Goal: Task Accomplishment & Management: Complete application form

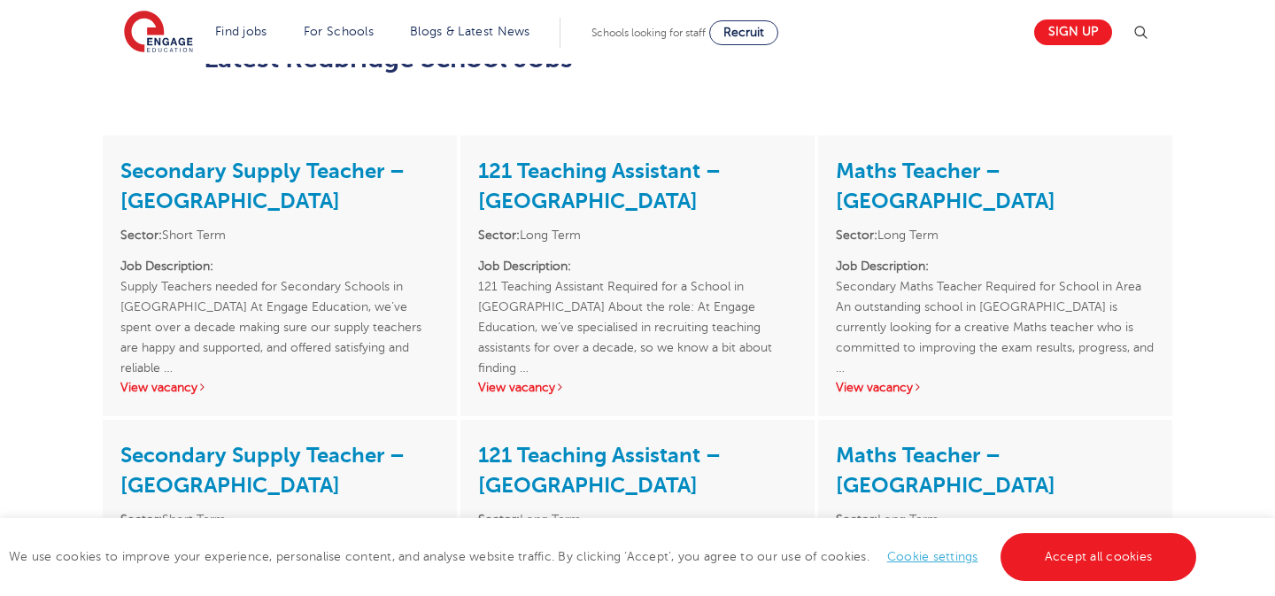
scroll to position [2153, 0]
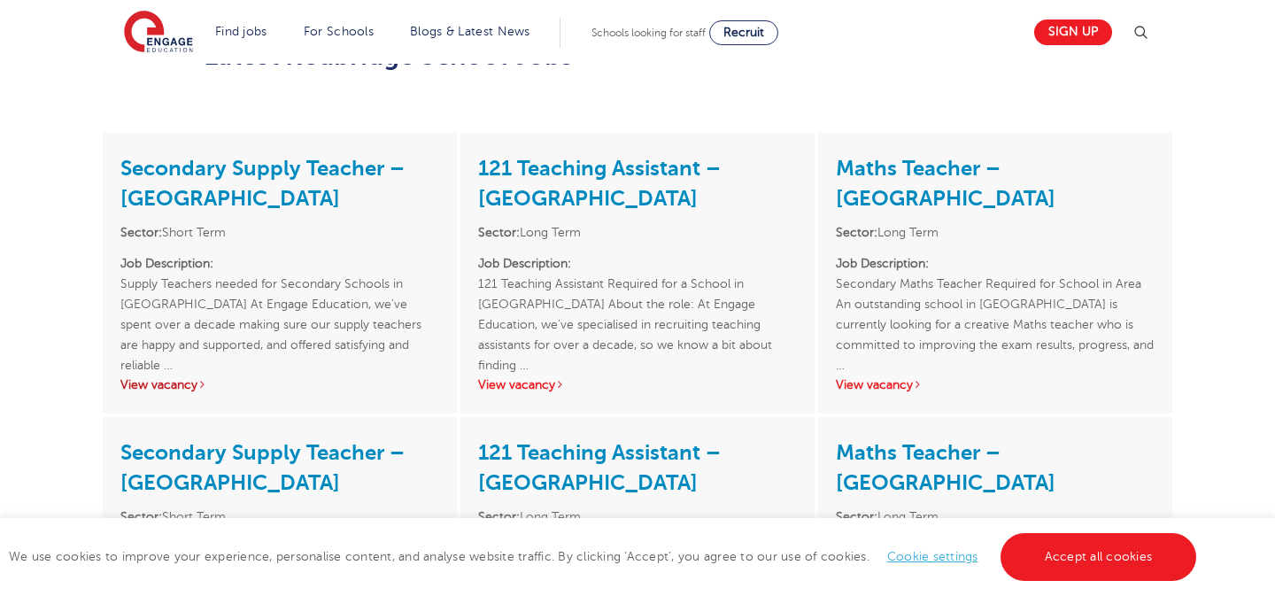
click at [189, 378] on link "View vacancy" at bounding box center [163, 384] width 87 height 13
click at [529, 378] on link "View vacancy" at bounding box center [521, 384] width 87 height 13
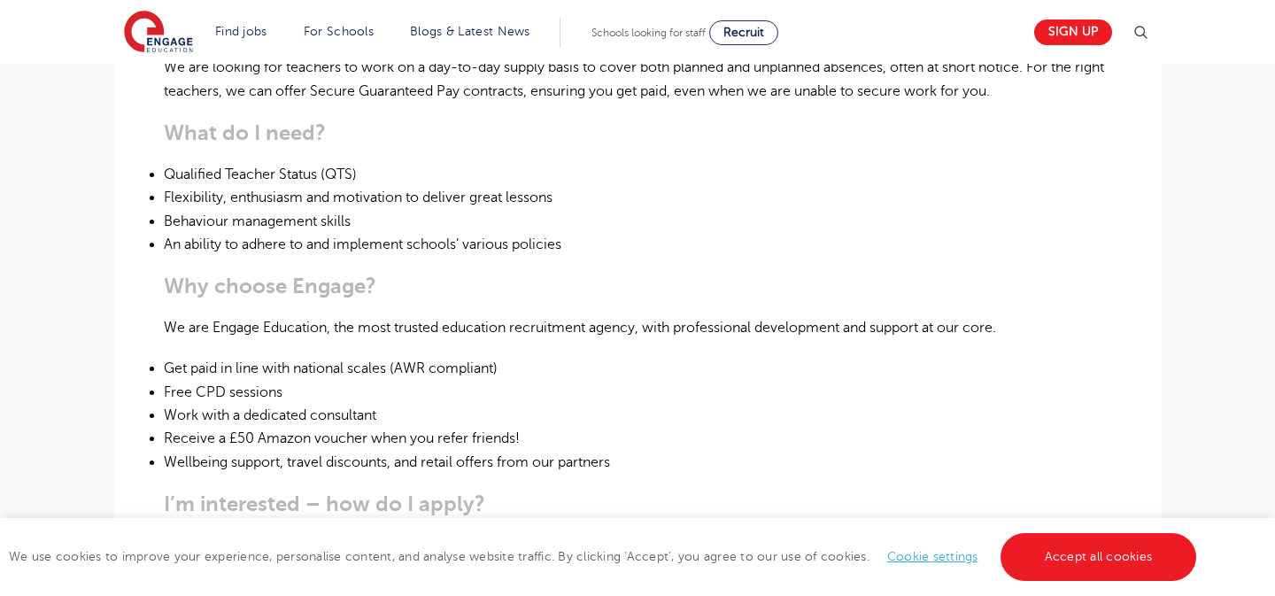
scroll to position [737, 0]
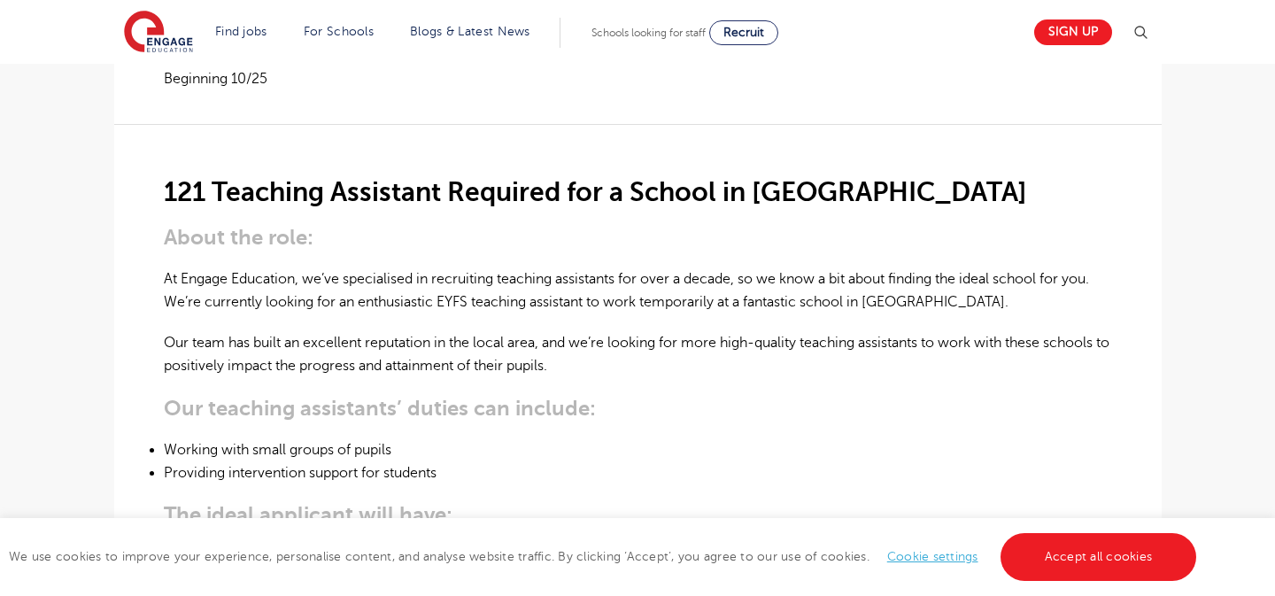
scroll to position [434, 0]
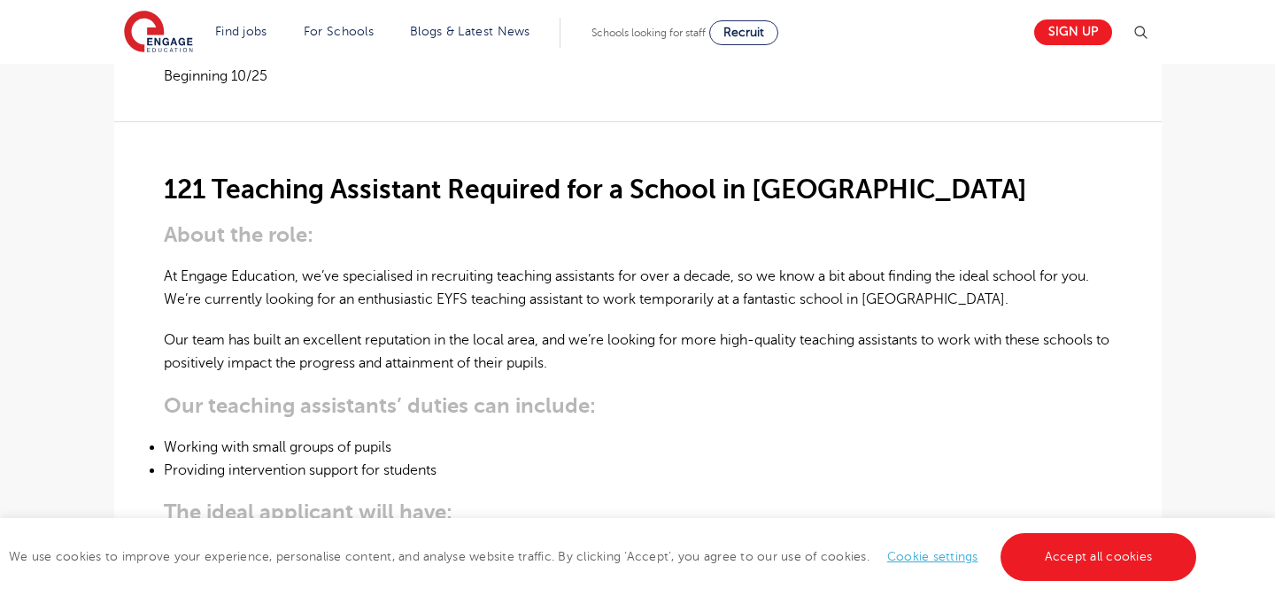
click at [1059, 556] on link "Accept all cookies" at bounding box center [1098, 557] width 196 height 48
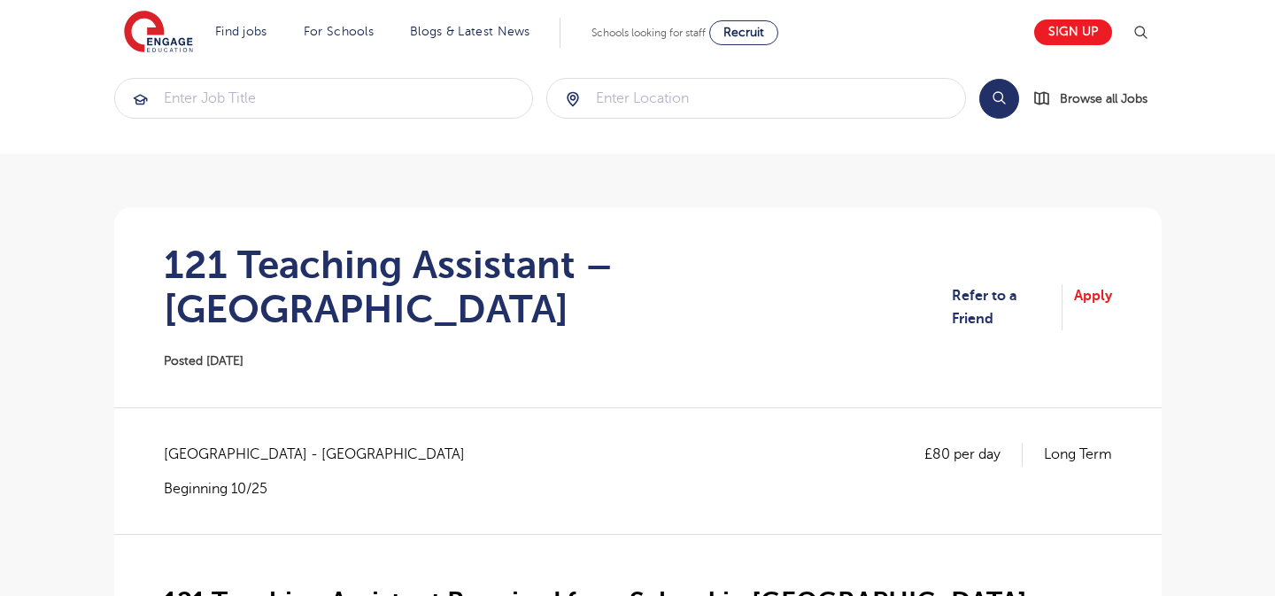
scroll to position [0, 0]
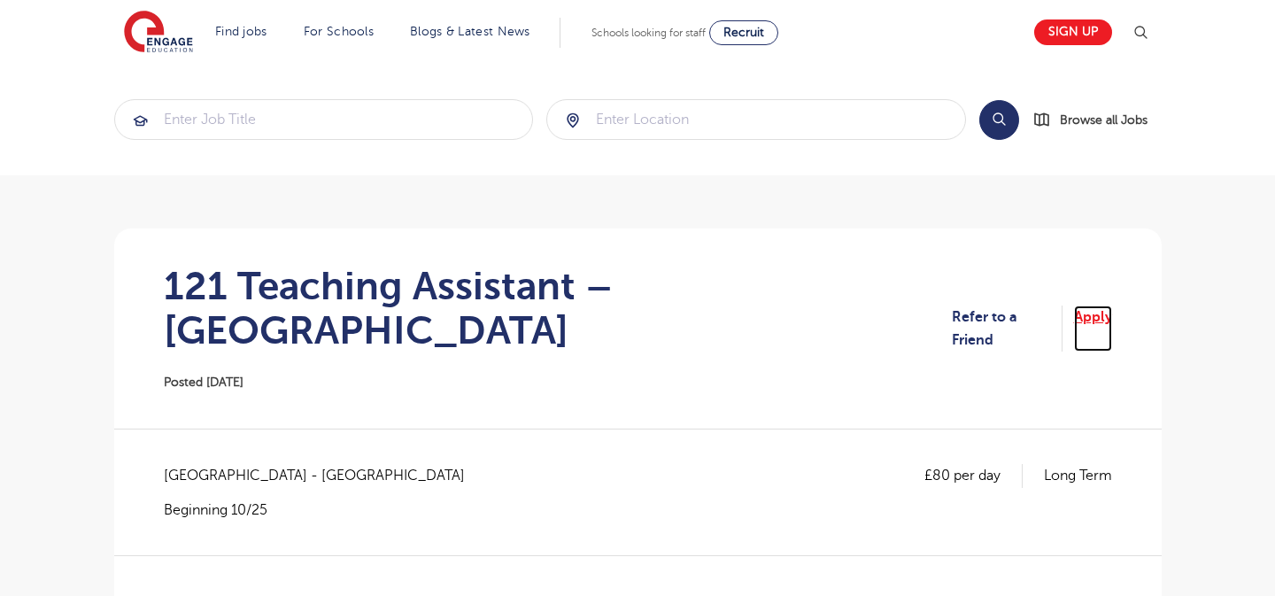
click at [1088, 312] on link "Apply" at bounding box center [1093, 328] width 38 height 47
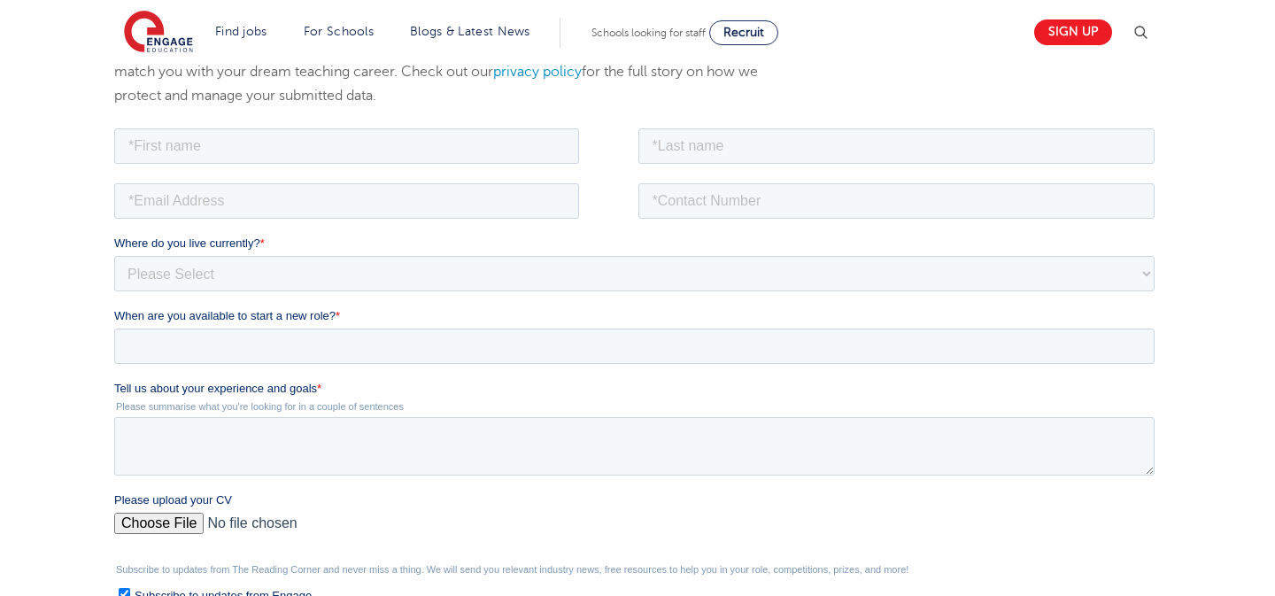
scroll to position [245, 0]
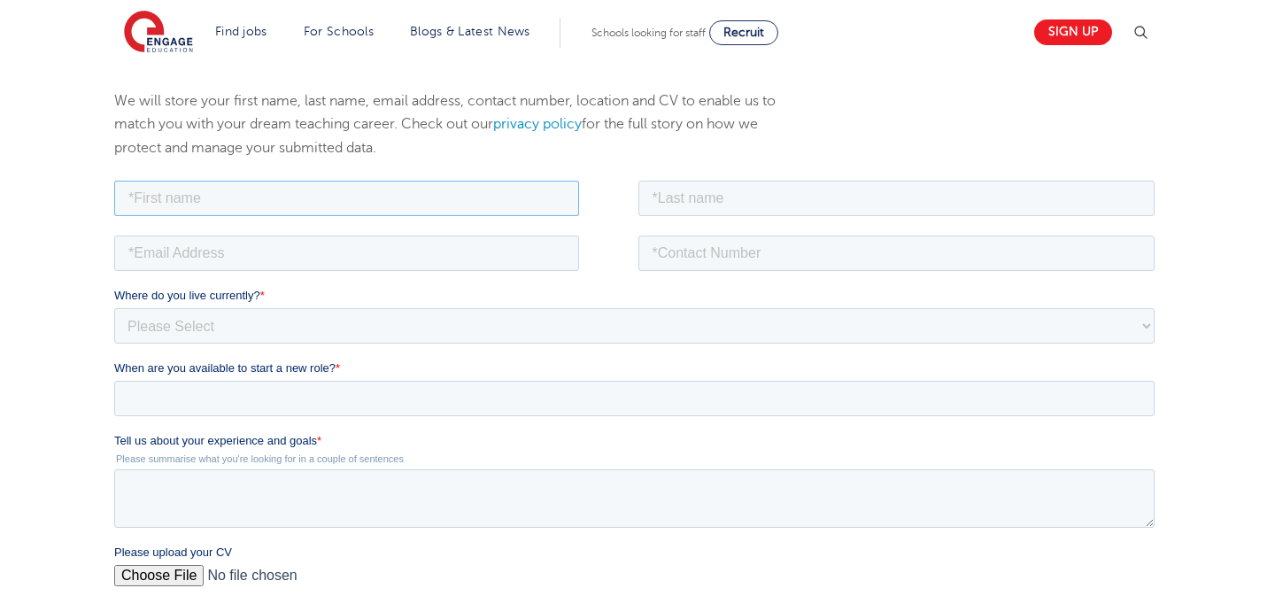
click at [419, 201] on input "text" at bounding box center [345, 197] width 465 height 35
type input "Nabilah"
click at [715, 219] on fieldset "Nabilah" at bounding box center [636, 203] width 1047 height 55
click at [714, 190] on input "text" at bounding box center [895, 197] width 517 height 35
type input "Uzma"
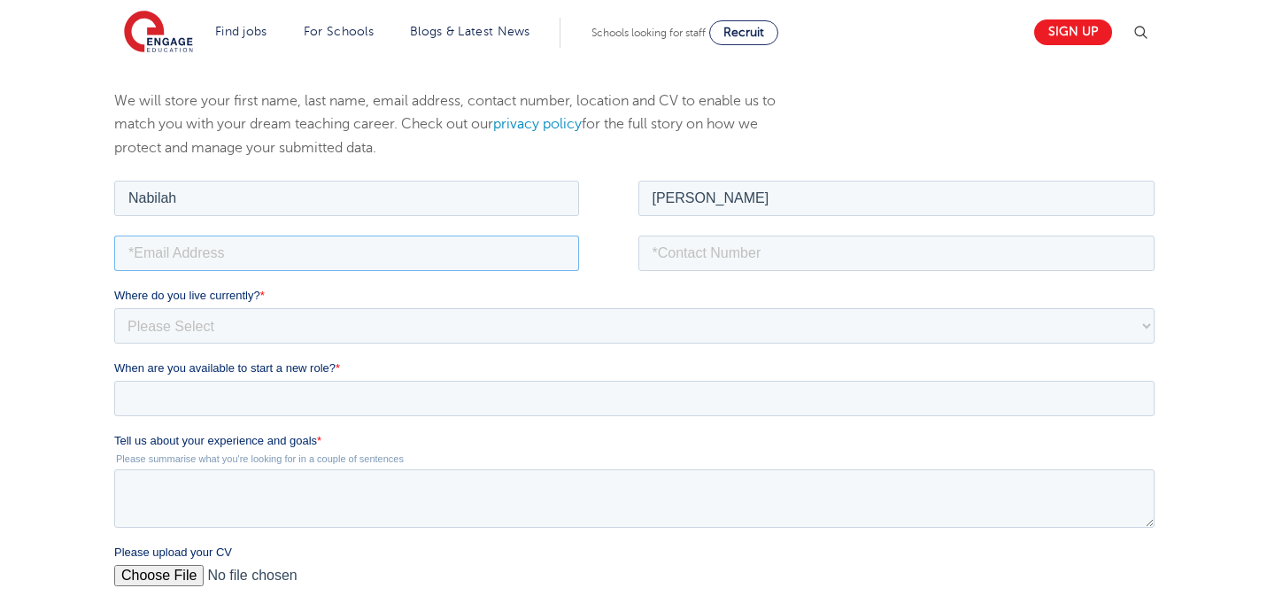
click at [455, 245] on input "email" at bounding box center [345, 252] width 465 height 35
type input "nabilahuzma03@gmail.com"
click at [737, 265] on input "tel" at bounding box center [895, 252] width 517 height 35
type input "+447882122462"
click at [429, 306] on div "Where do you live currently? * Please Select UK Canada Ireland Australia New Ze…" at bounding box center [636, 314] width 1047 height 57
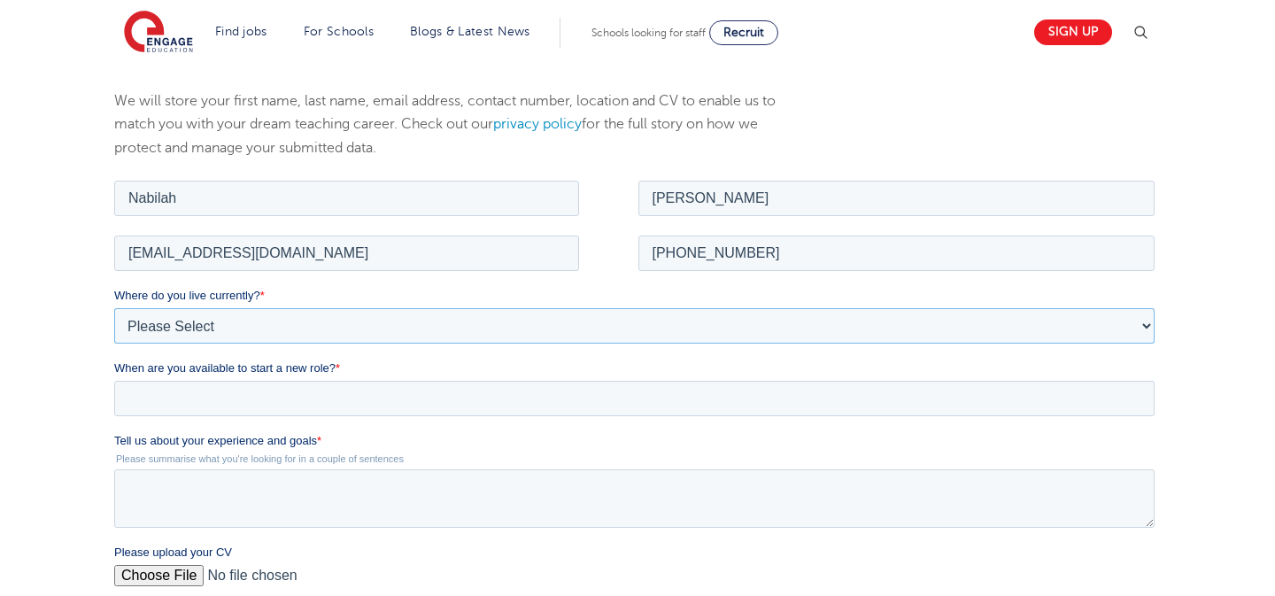
click at [429, 334] on select "Please Select UK Canada Ireland Australia New Zealand Europe USA South Africa J…" at bounding box center [633, 324] width 1040 height 35
select select "UK"
click at [113, 307] on select "Please Select UK Canada Ireland Australia New Zealand Europe USA South Africa J…" at bounding box center [633, 324] width 1040 height 35
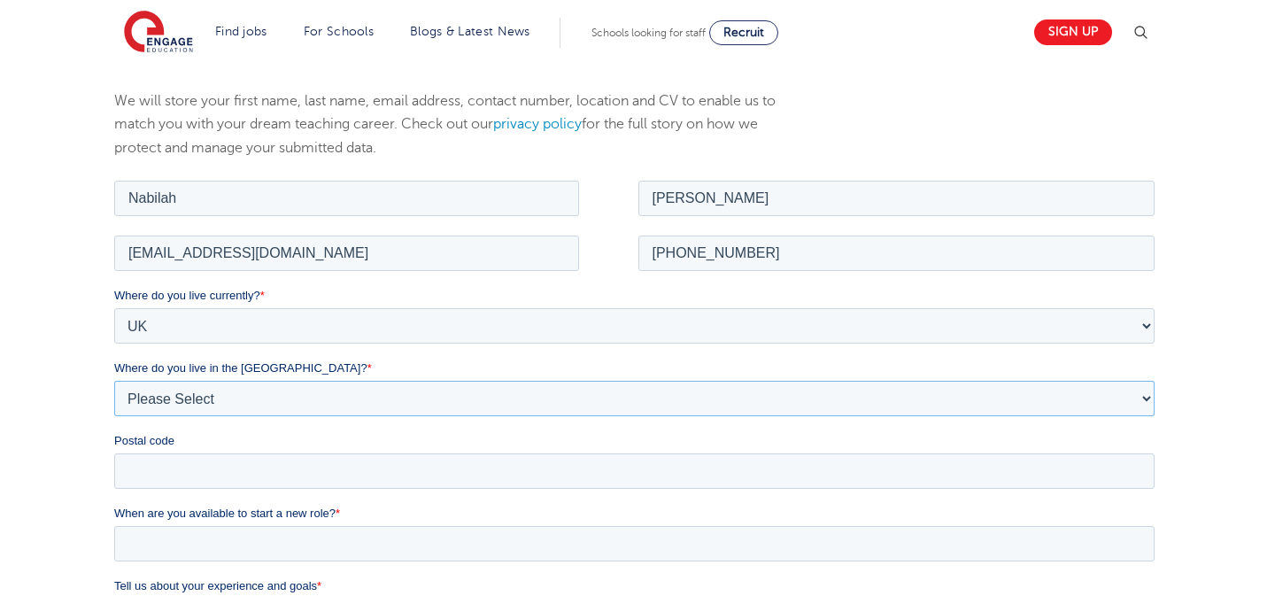
drag, startPoint x: 429, startPoint y: 334, endPoint x: 350, endPoint y: 393, distance: 99.3
click at [350, 393] on select "Please Select Overseas Barnsley Bedfordshire Berkshire Bournemouth Bracknell Fo…" at bounding box center [633, 397] width 1040 height 35
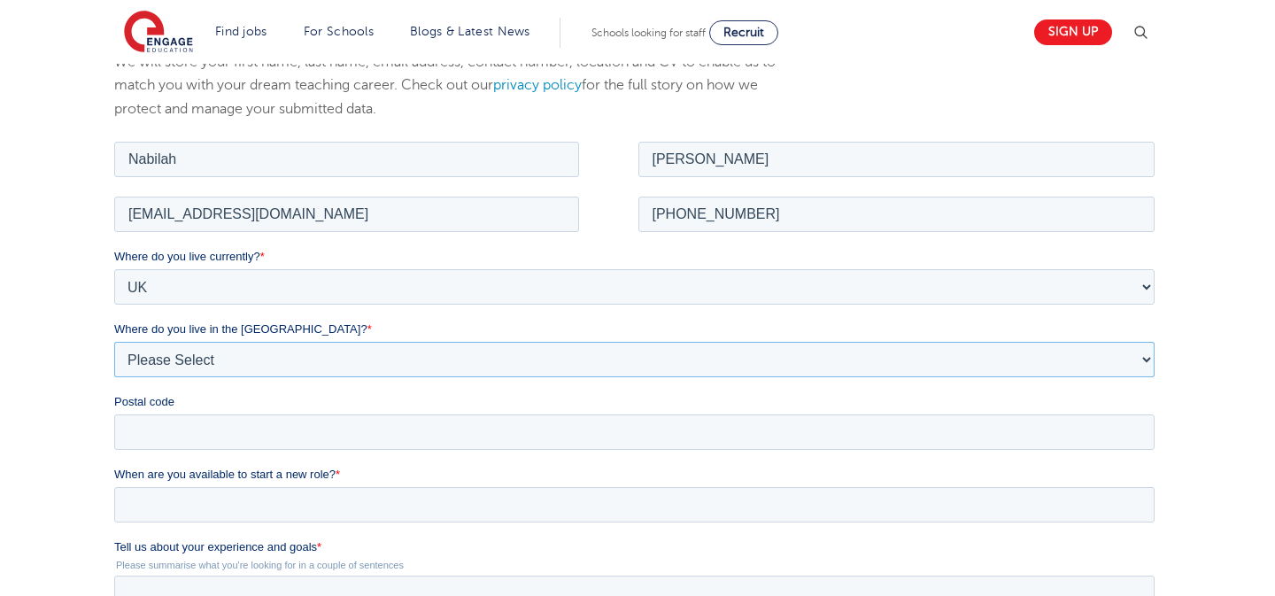
scroll to position [296, 0]
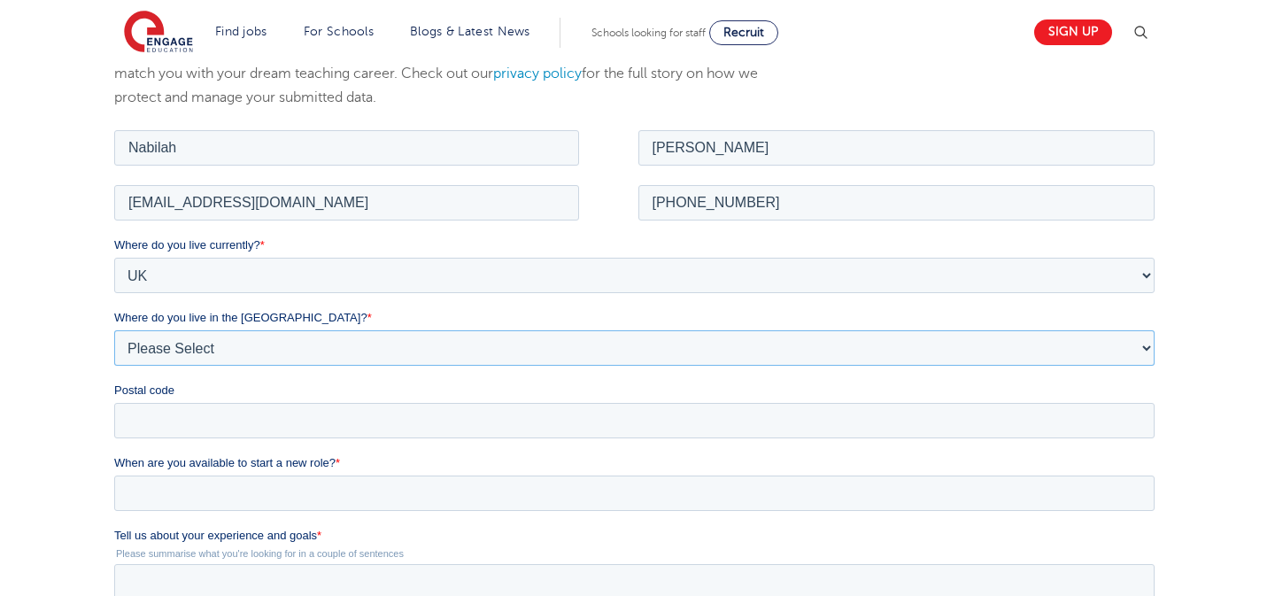
click at [219, 357] on select "Please Select Overseas Barnsley Bedfordshire Berkshire Bournemouth Bracknell Fo…" at bounding box center [633, 346] width 1040 height 35
select select "City of London"
click at [113, 329] on select "Please Select Overseas Barnsley Bedfordshire Berkshire Bournemouth Bracknell Fo…" at bounding box center [633, 346] width 1040 height 35
click at [262, 410] on input "Postal code" at bounding box center [633, 419] width 1040 height 35
type input "RM6 5DT"
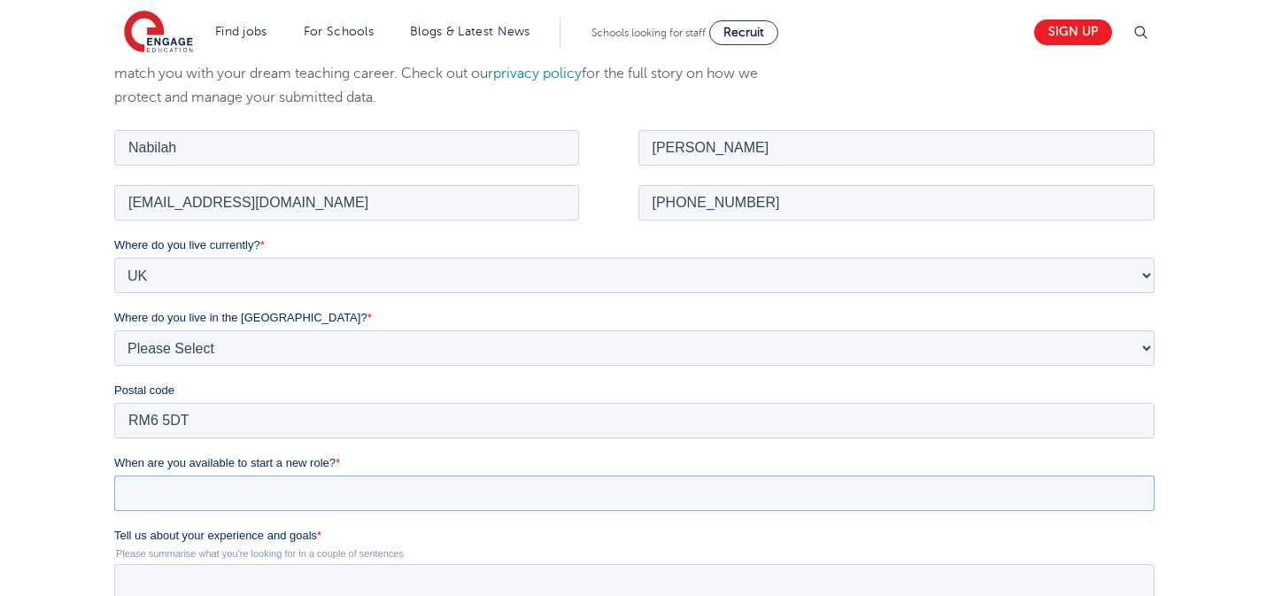
click at [292, 488] on input "When are you available to start a new role? *" at bounding box center [633, 491] width 1040 height 35
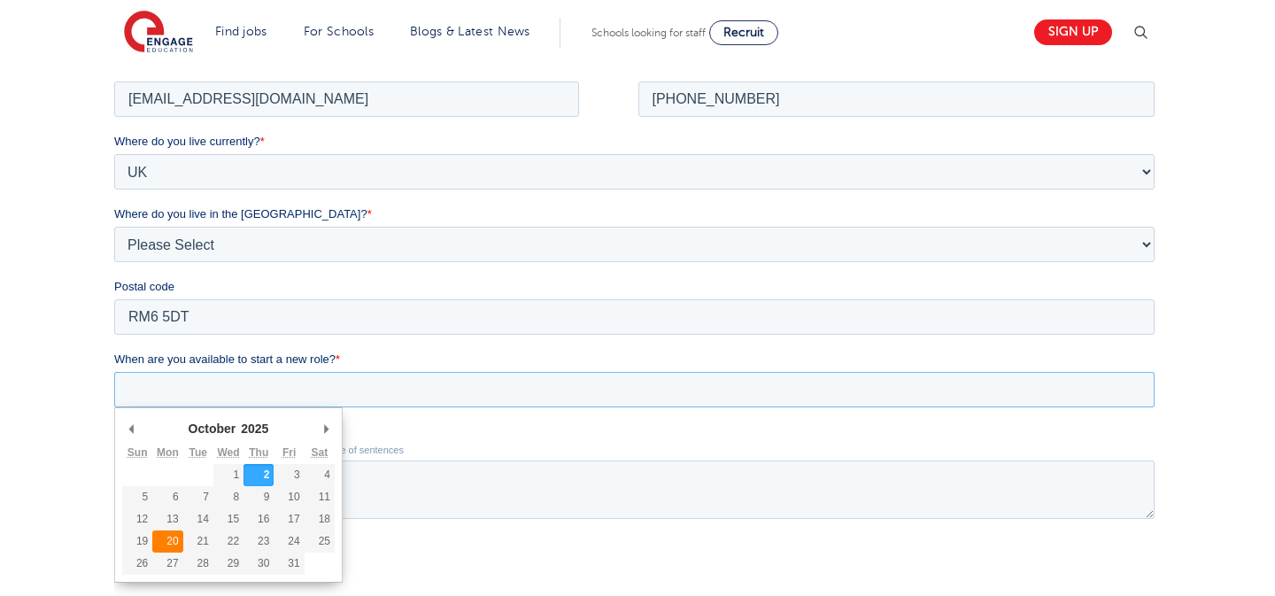
type div "2025-10-20"
type input "2025/10/20"
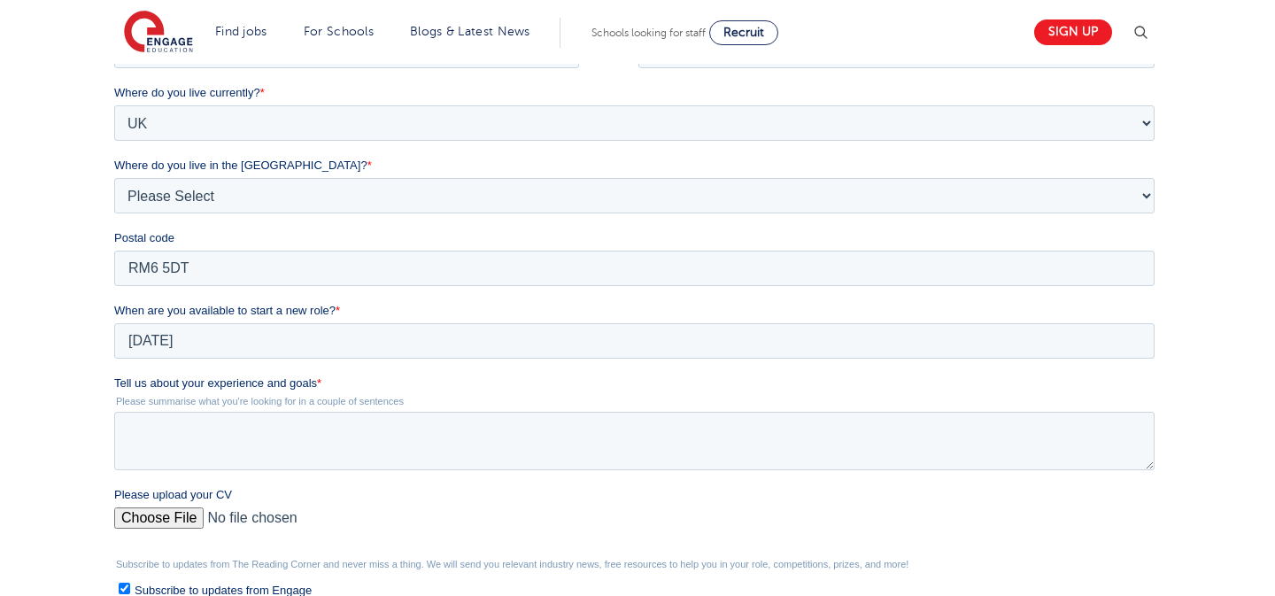
scroll to position [454, 0]
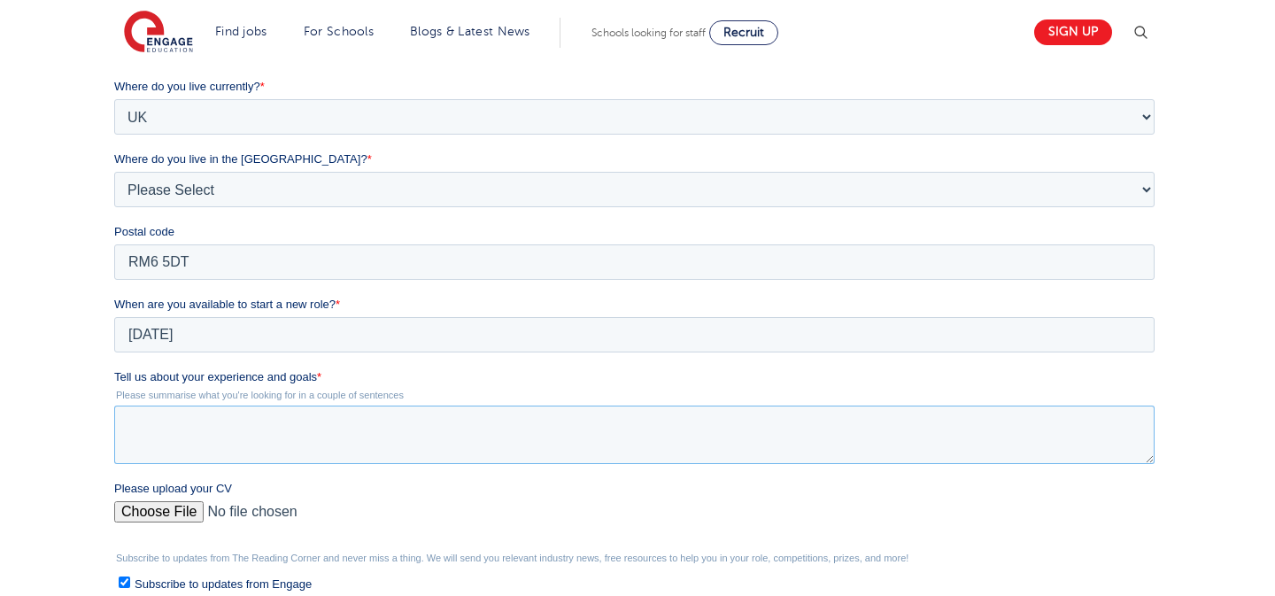
click at [222, 460] on textarea "Tell us about your experience and goals *" at bounding box center [633, 434] width 1040 height 58
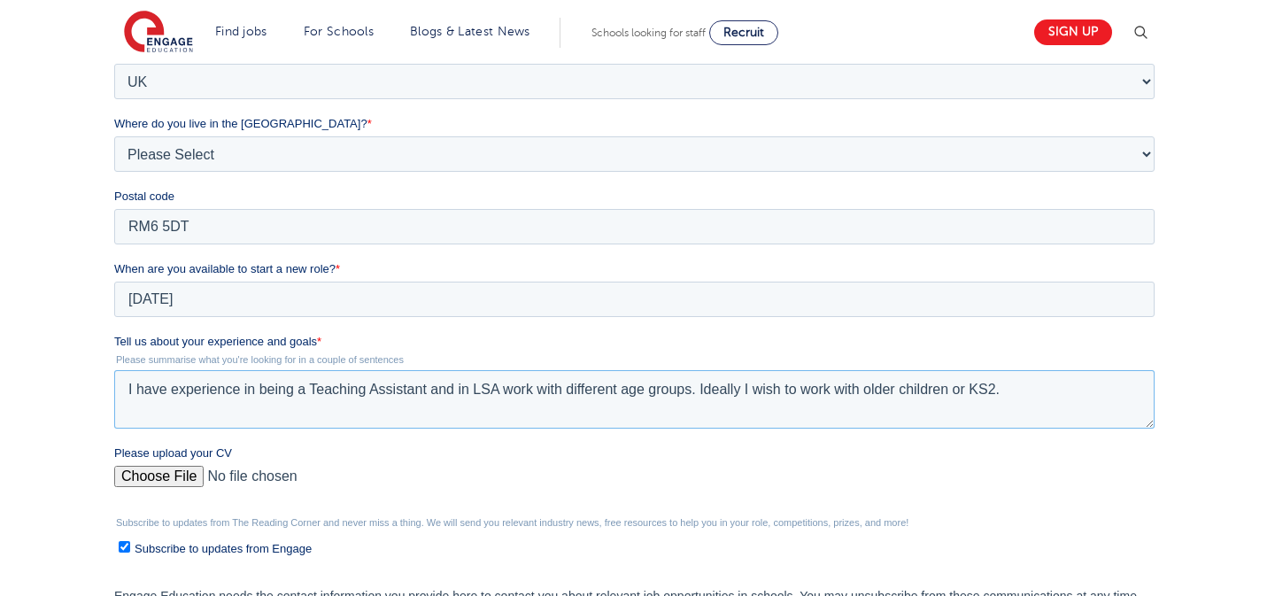
scroll to position [530, 0]
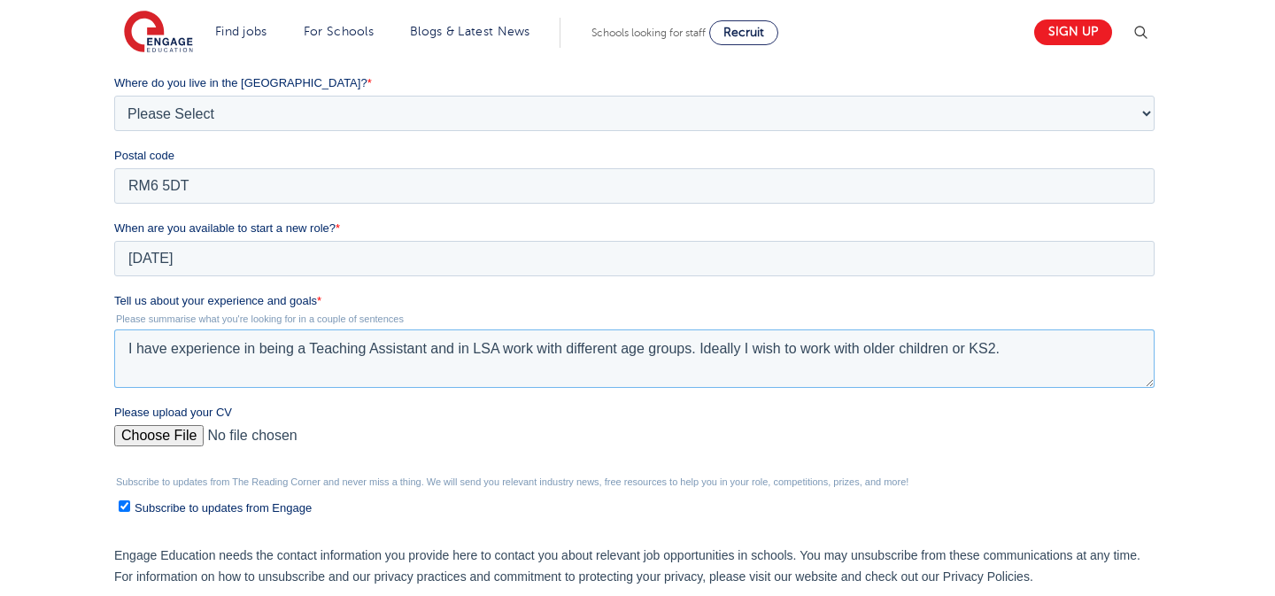
type textarea "I have experience in being a Teaching Assistant and in LSA work with different …"
click at [173, 428] on input "Please upload your CV" at bounding box center [633, 442] width 1040 height 35
type input "C:\fakepath\USE FOR CV TA.docx"
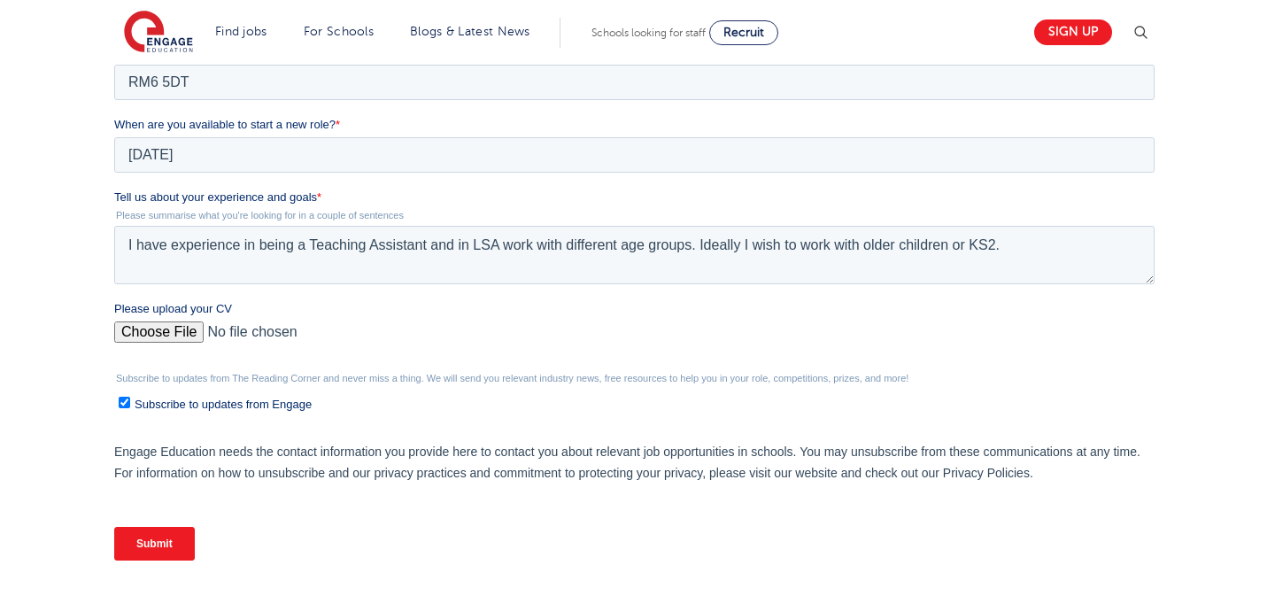
click at [169, 406] on span "Subscribe to updates from Engage" at bounding box center [222, 403] width 177 height 13
click at [129, 406] on input "Subscribe to updates from Engage" at bounding box center [124, 403] width 12 height 12
checkbox input "false"
click at [182, 536] on input "Submit" at bounding box center [153, 544] width 81 height 34
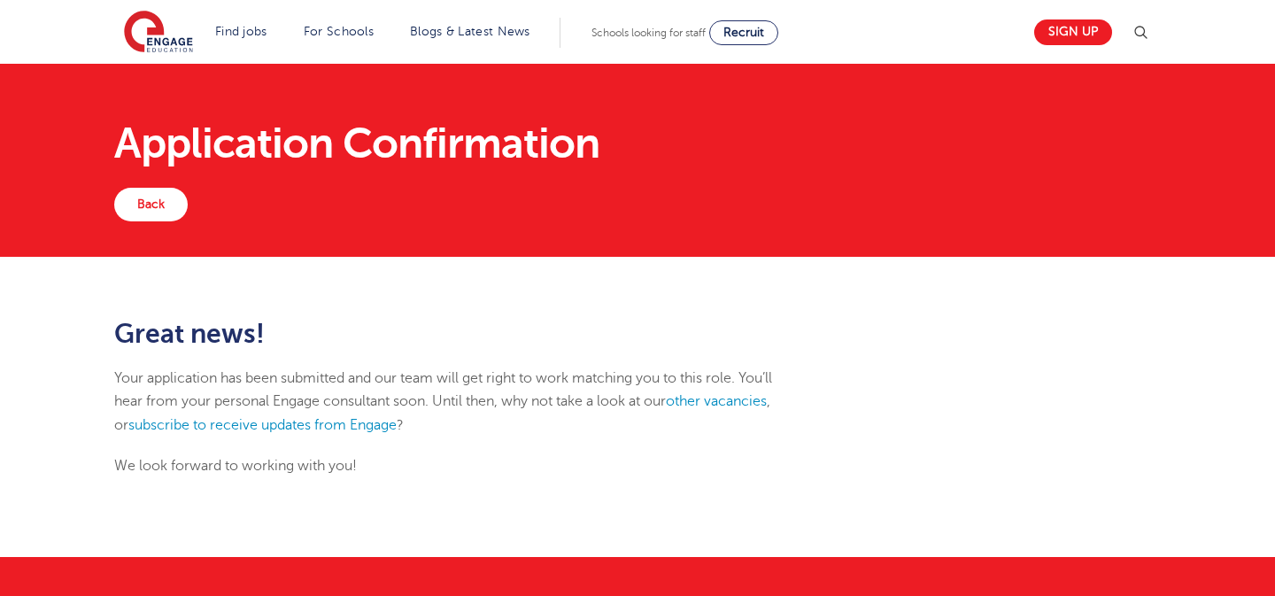
scroll to position [37, 0]
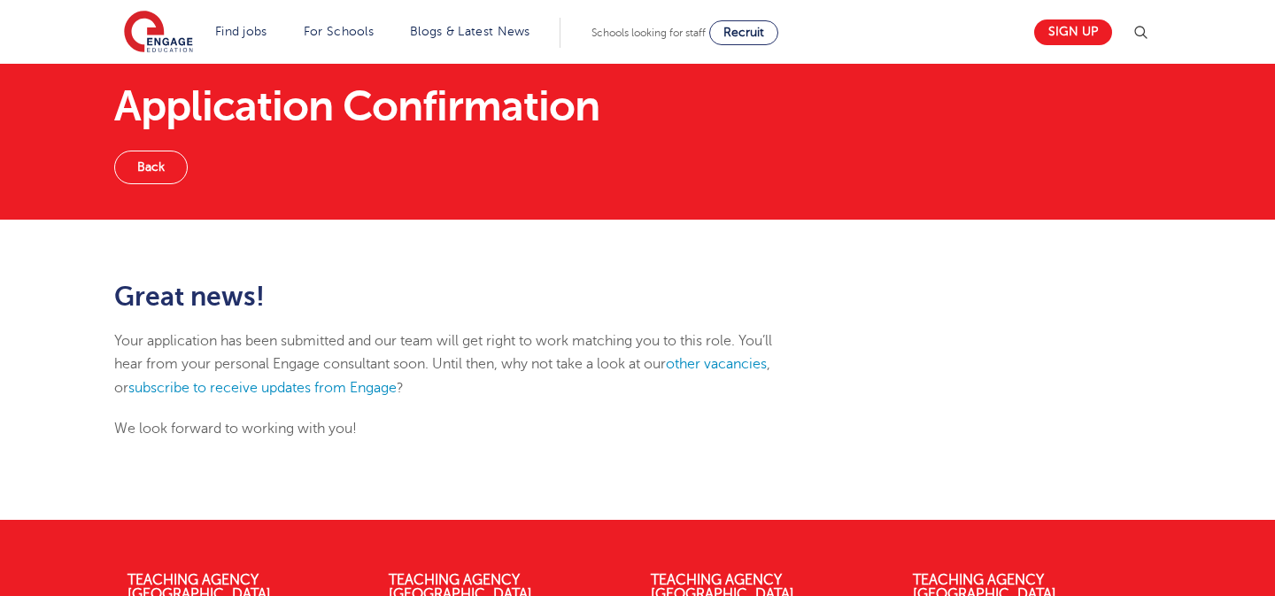
click at [156, 153] on link "Back" at bounding box center [150, 167] width 73 height 34
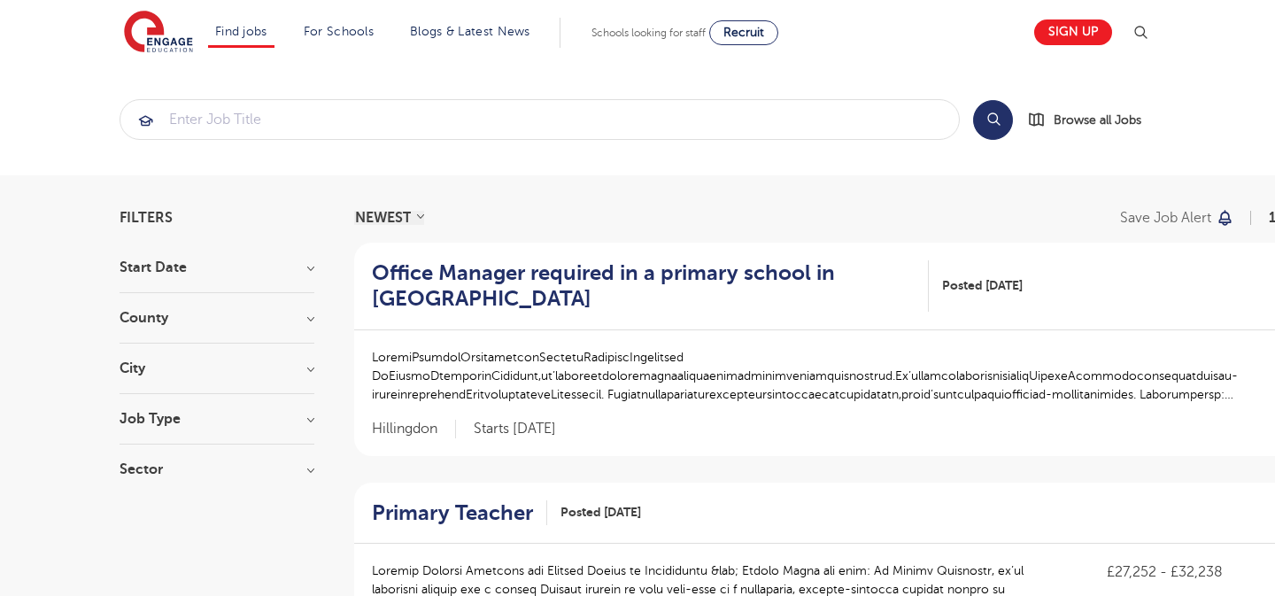
click at [286, 358] on section "Start Date September 95 October 85 November 59 January 5 Show more County Londo…" at bounding box center [216, 377] width 195 height 234
click at [307, 366] on h3 "City" at bounding box center [216, 368] width 195 height 14
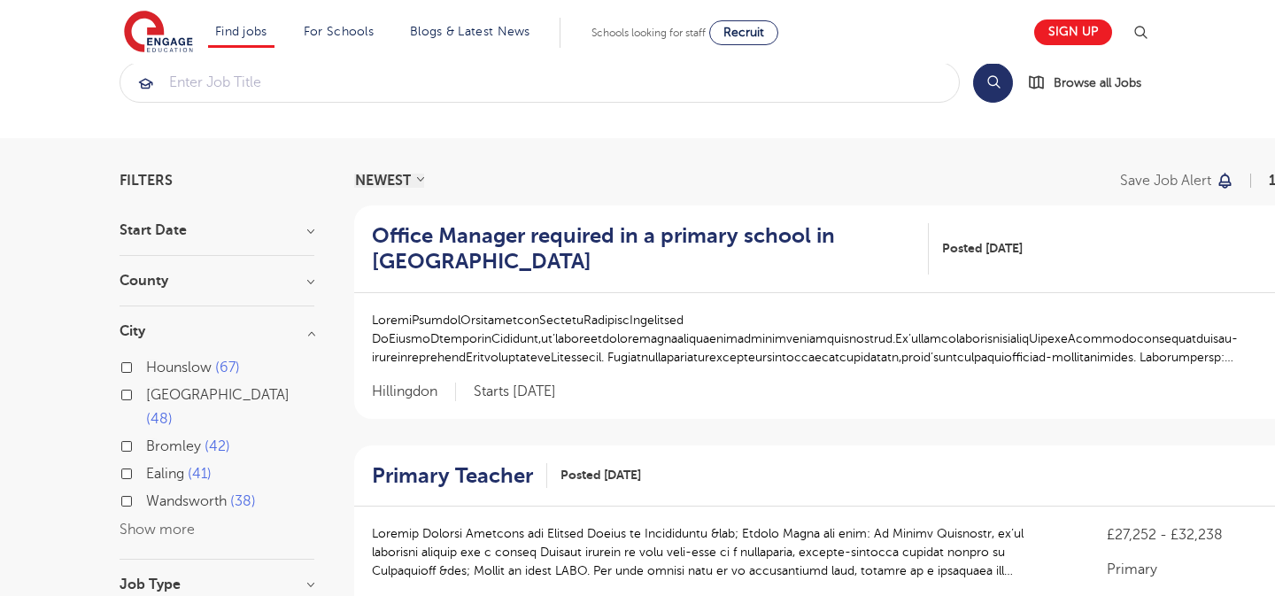
scroll to position [42, 0]
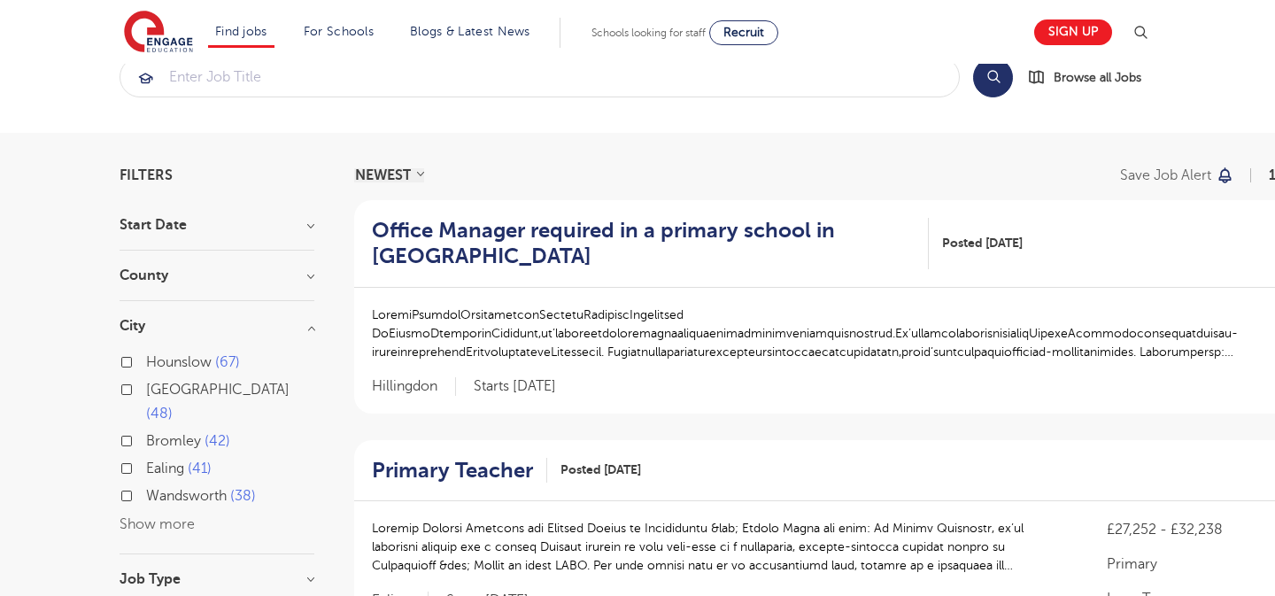
click at [181, 516] on button "Show more" at bounding box center [156, 524] width 75 height 16
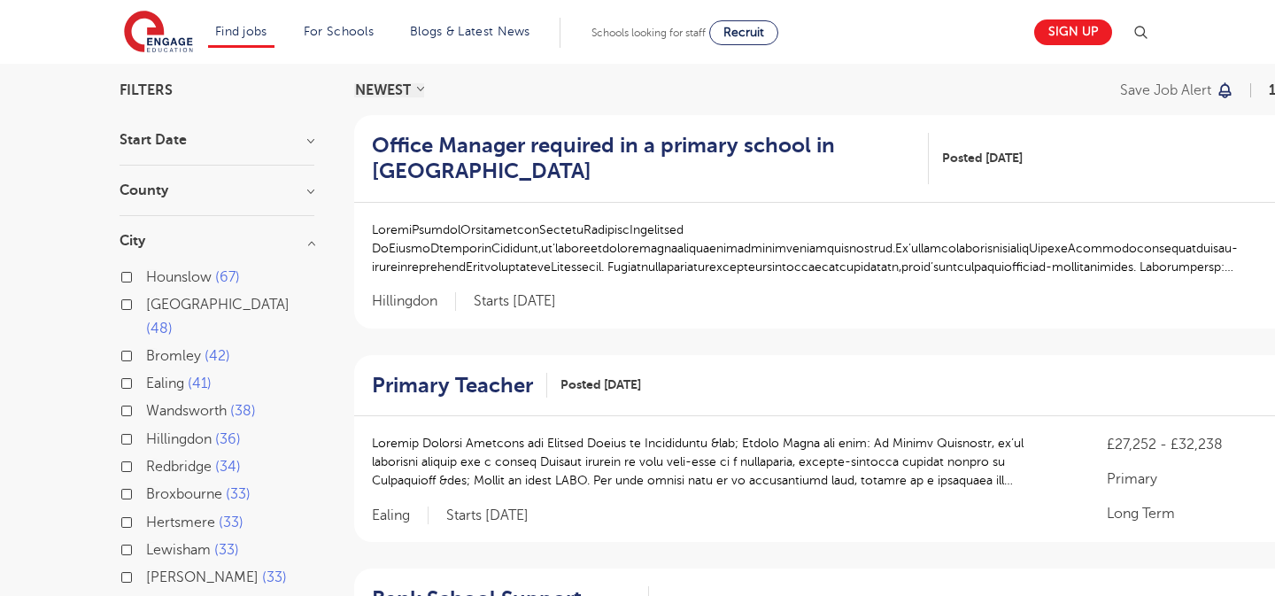
scroll to position [129, 0]
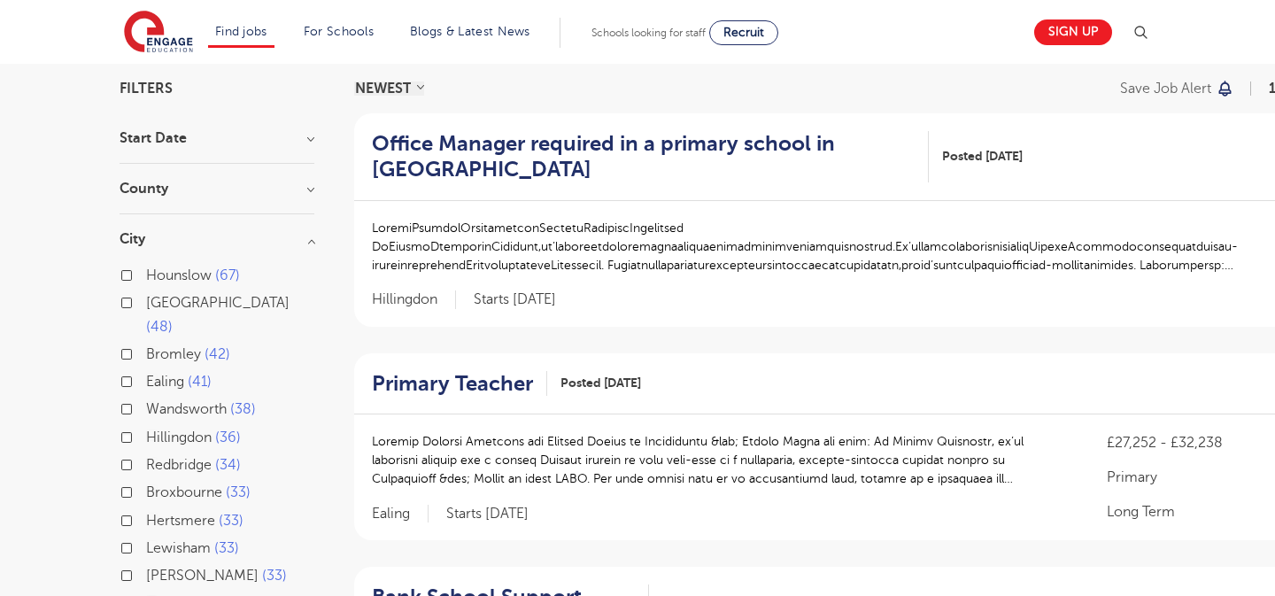
click at [185, 457] on span "Redbridge" at bounding box center [178, 465] width 65 height 16
click at [158, 457] on input "Redbridge 34" at bounding box center [152, 463] width 12 height 12
checkbox input "true"
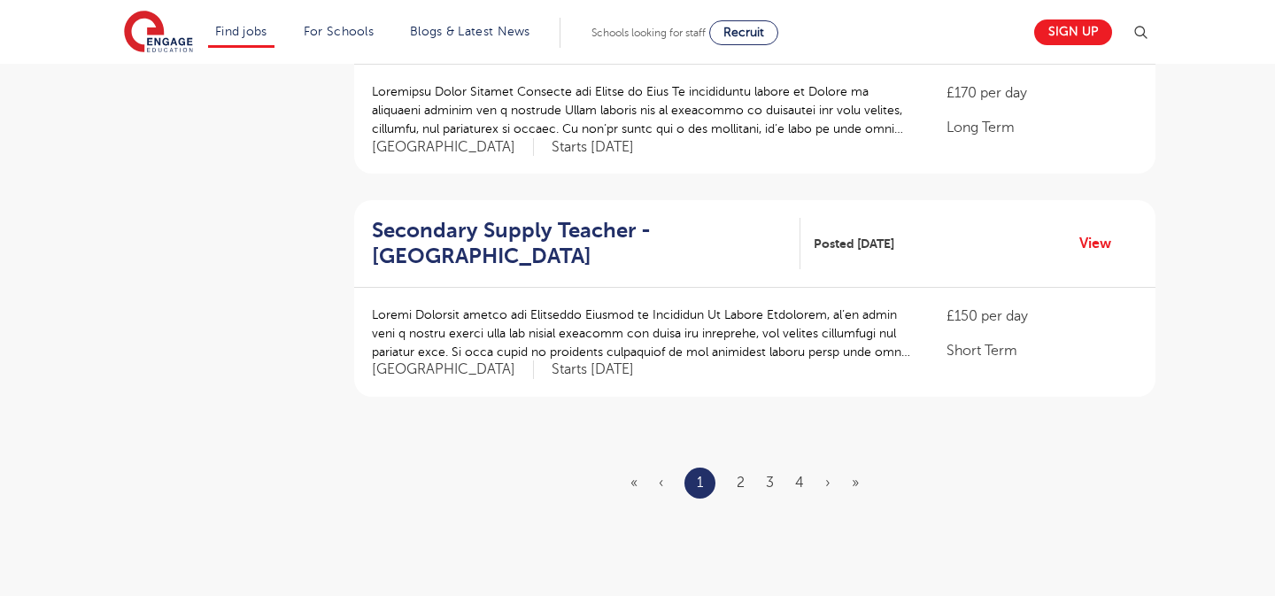
scroll to position [2057, 0]
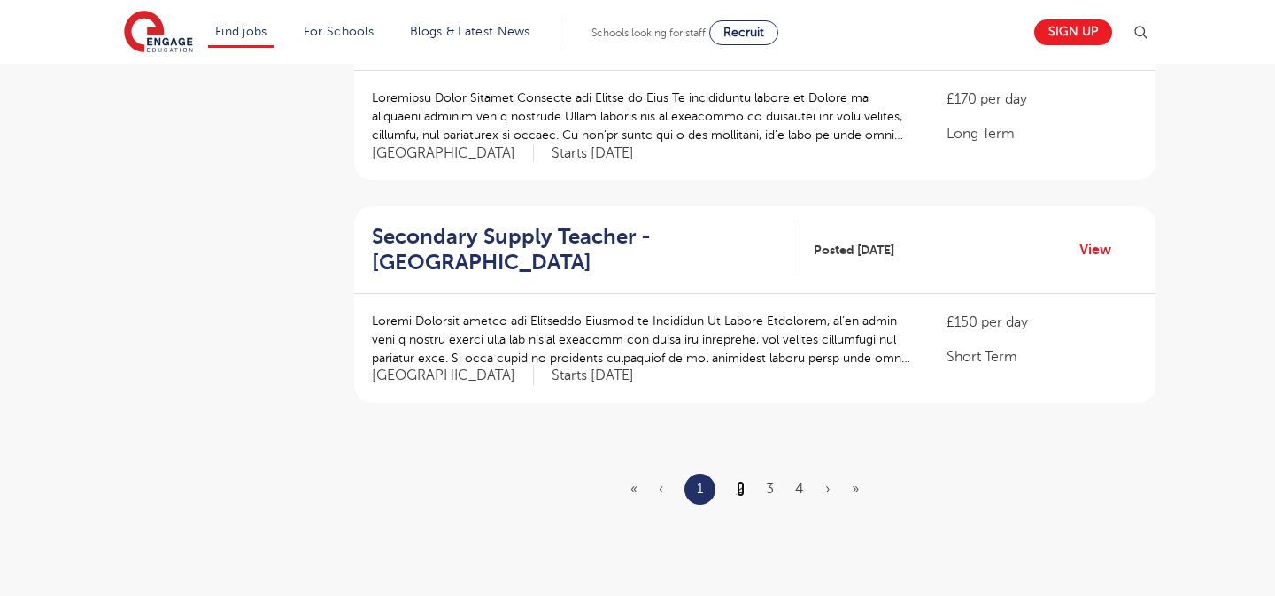
click at [740, 493] on link "2" at bounding box center [740, 489] width 8 height 16
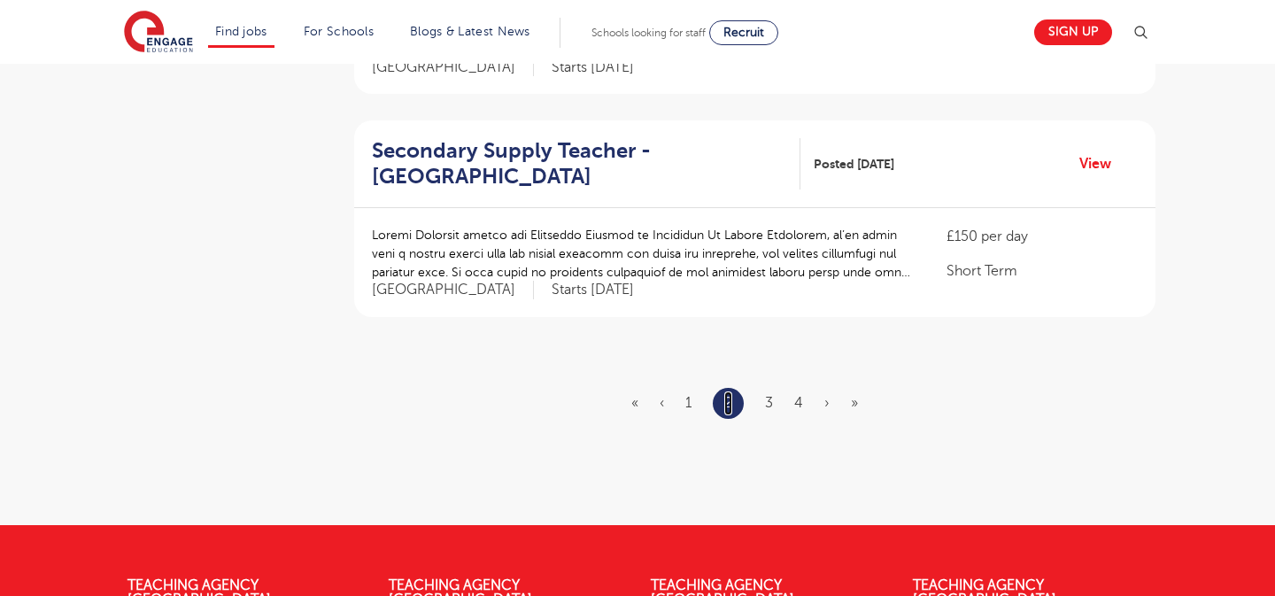
scroll to position [2144, 0]
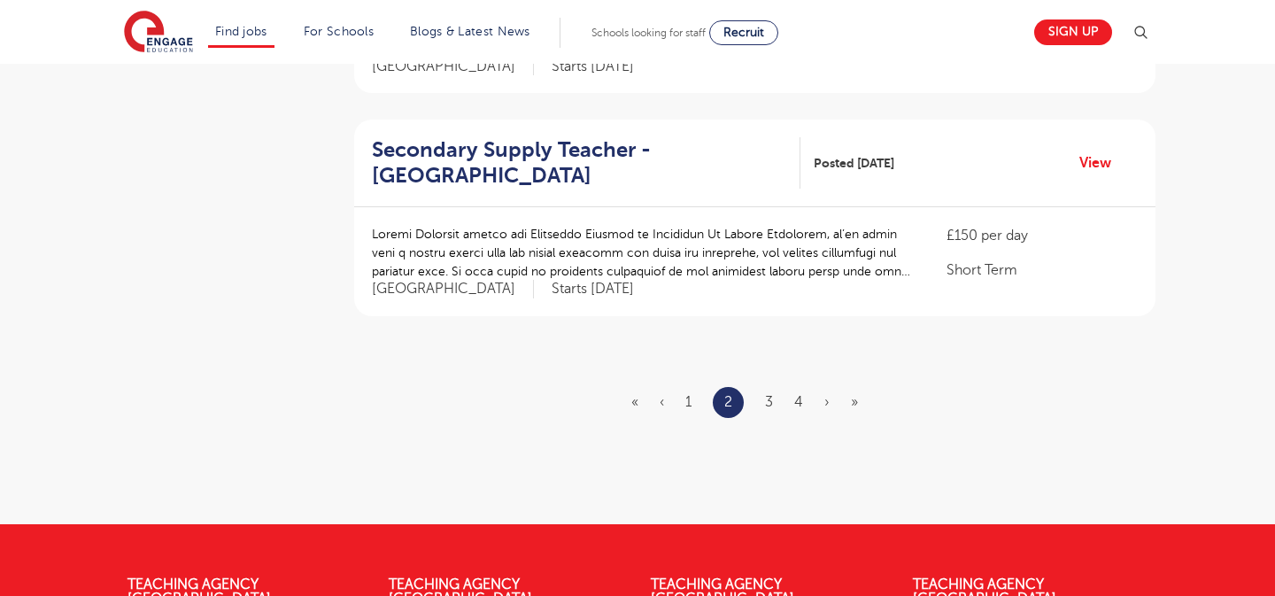
click at [761, 392] on ul "« ‹ 1 2 3 4 › »" at bounding box center [755, 402] width 248 height 31
click at [764, 396] on ul "« ‹ 1 2 3 4 › »" at bounding box center [755, 402] width 248 height 31
click at [769, 402] on link "3" at bounding box center [769, 402] width 8 height 16
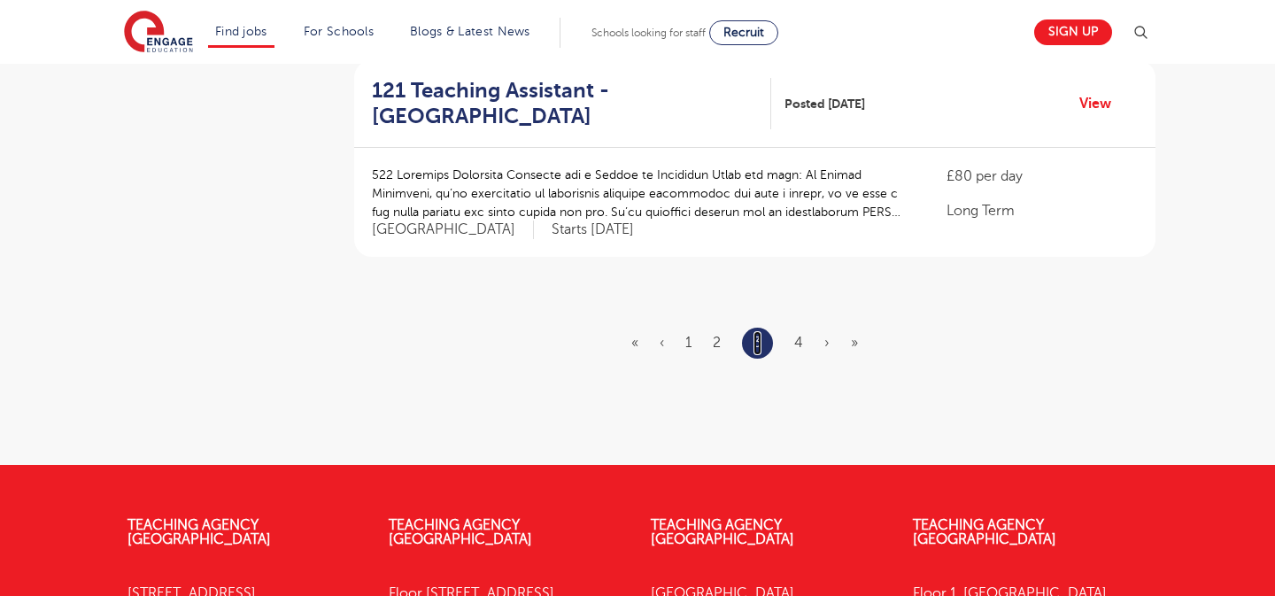
scroll to position [2188, 0]
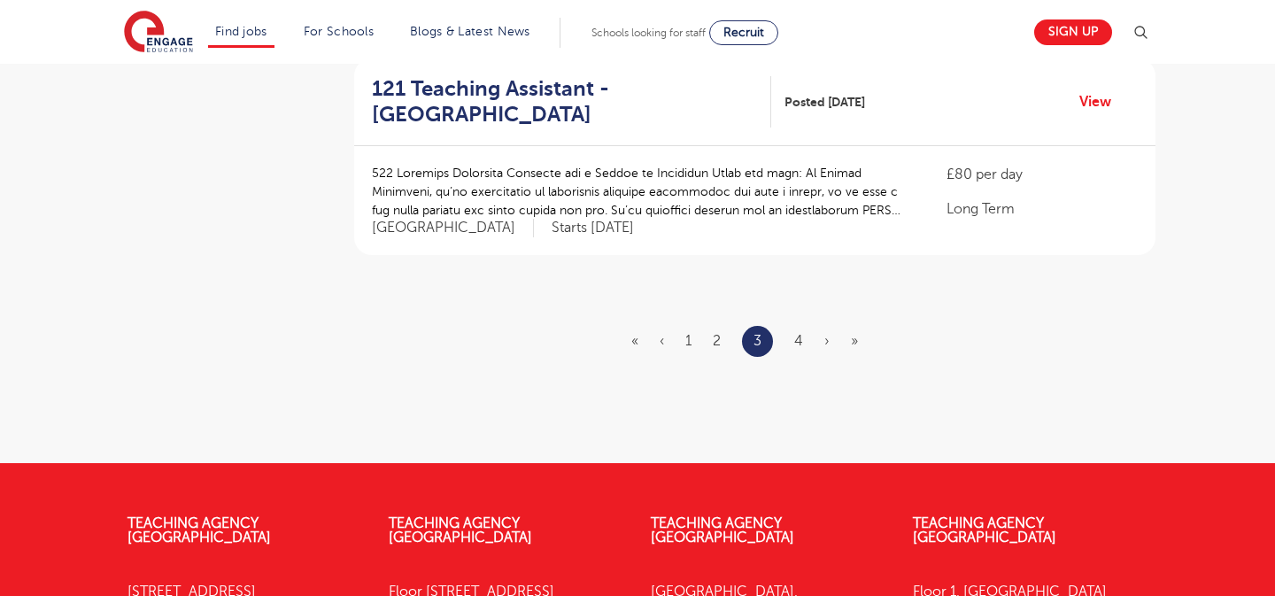
click at [794, 326] on ul "« ‹ 1 2 3 4 › »" at bounding box center [755, 341] width 248 height 31
click at [797, 353] on ul "« ‹ 1 2 3 4 › »" at bounding box center [755, 341] width 248 height 31
click at [794, 331] on li "4" at bounding box center [798, 340] width 9 height 23
click at [794, 334] on link "4" at bounding box center [798, 341] width 9 height 16
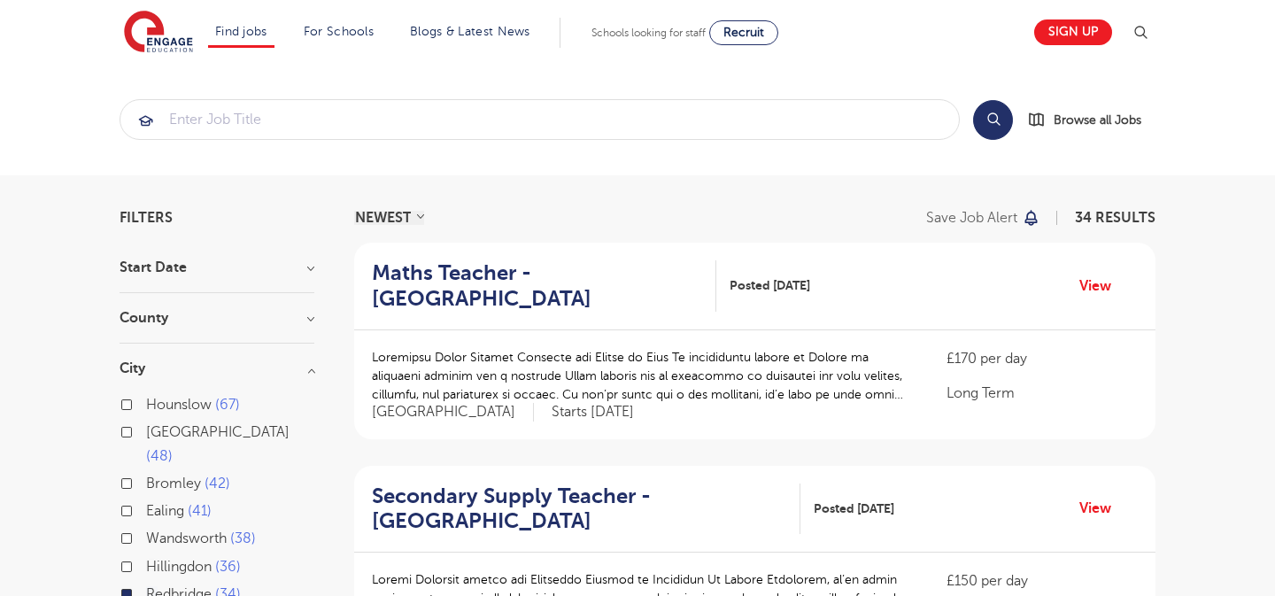
click at [543, 482] on div "Secondary Supply Teacher - Redbridge Posted 29/08/25 View" at bounding box center [754, 510] width 801 height 88
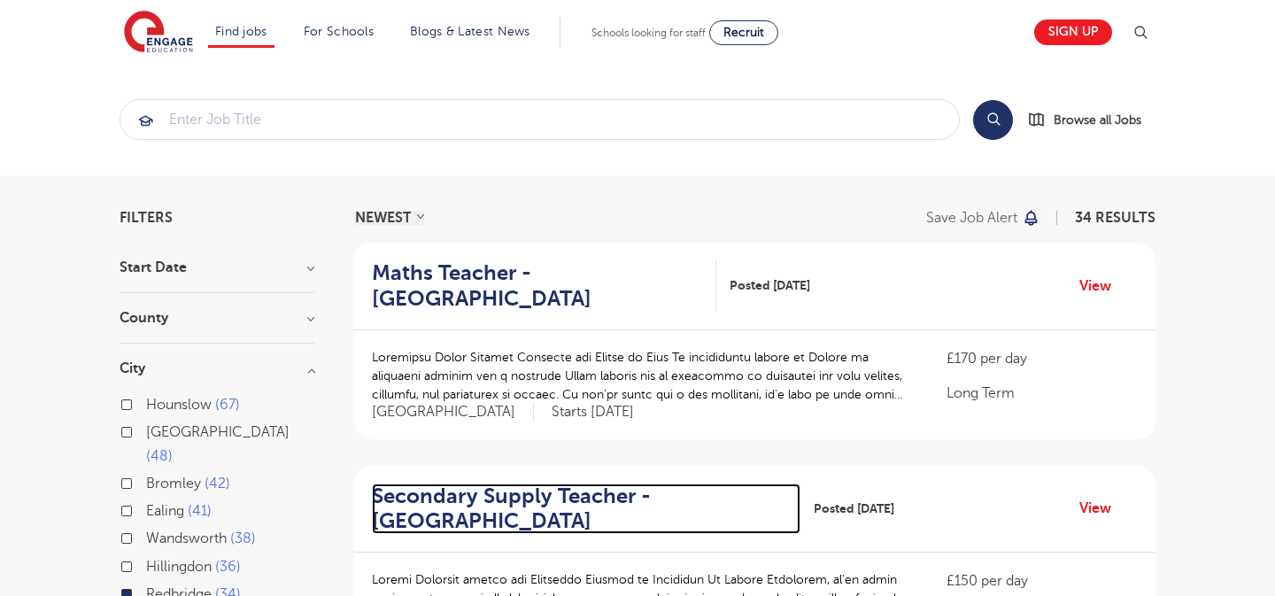
click at [543, 493] on h2 "Secondary Supply Teacher - Redbridge" at bounding box center [579, 508] width 414 height 51
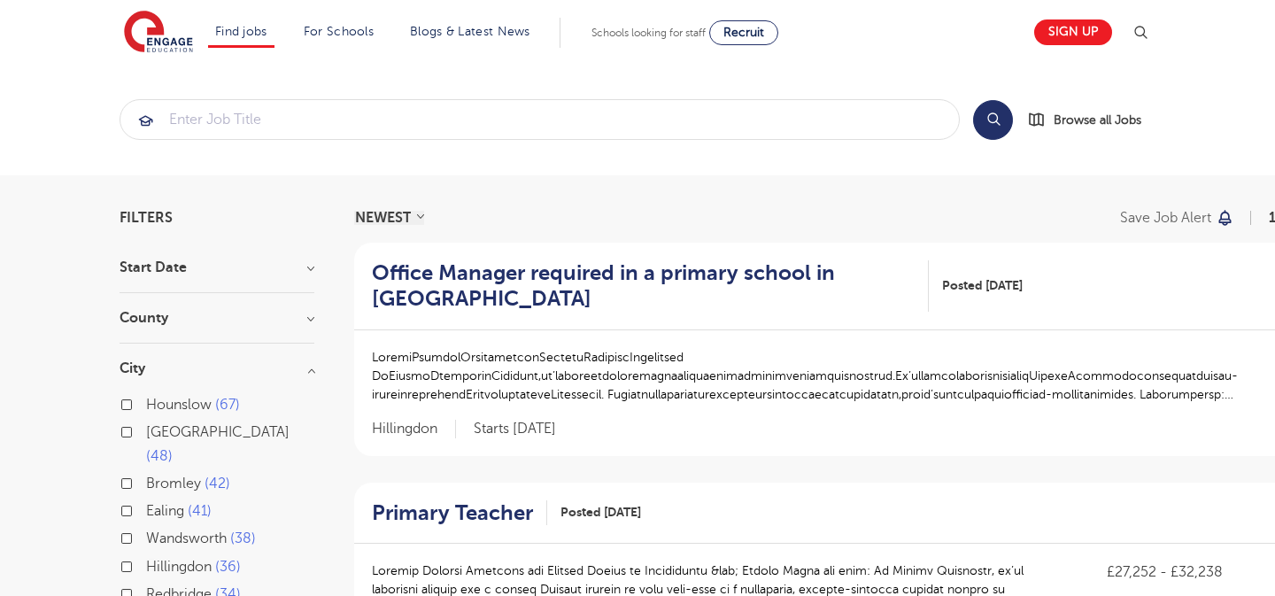
scroll to position [129, 0]
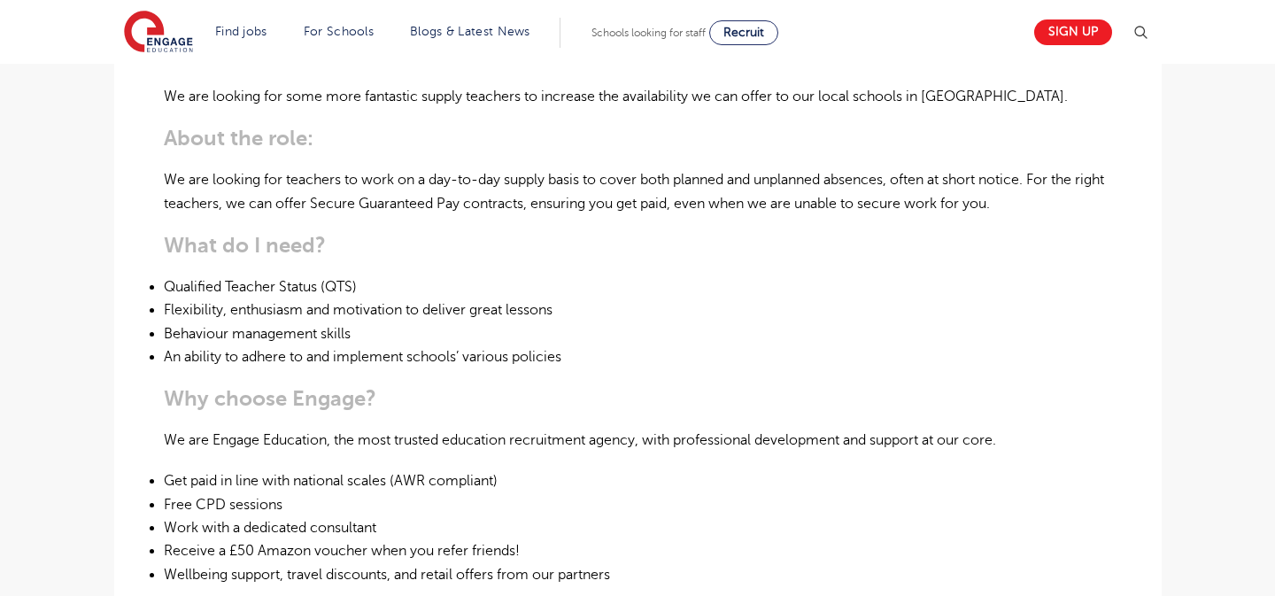
scroll to position [638, 0]
